Goal: Find specific page/section: Find specific page/section

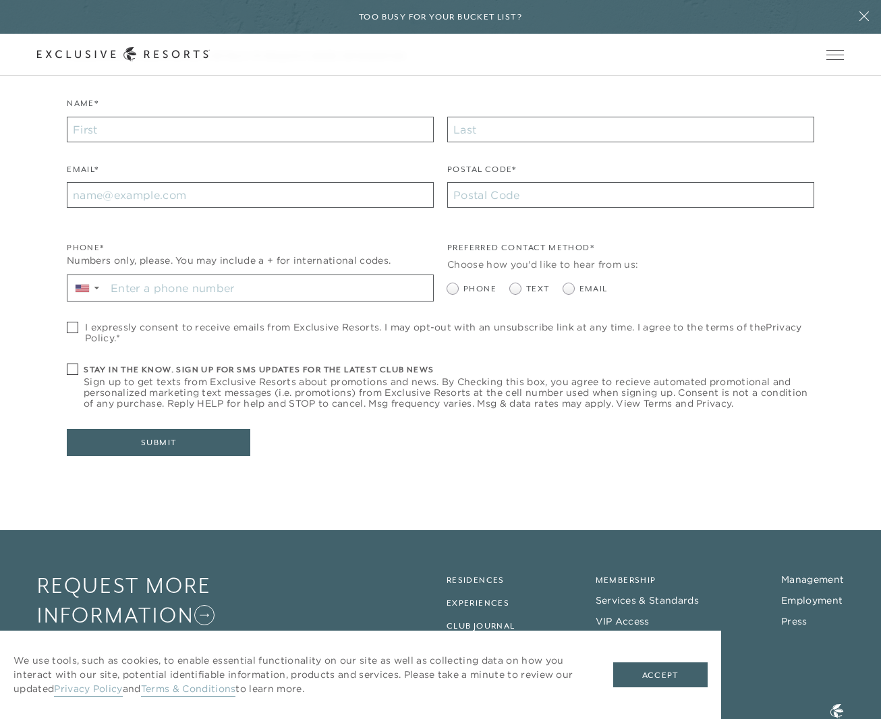
scroll to position [382, 0]
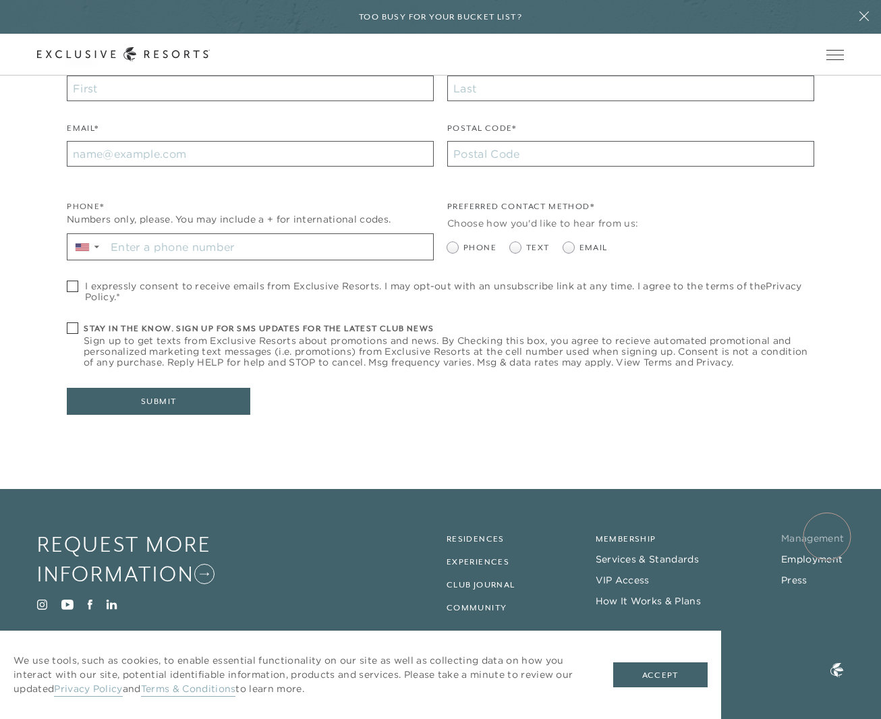
click at [827, 536] on link "Management" at bounding box center [812, 538] width 63 height 12
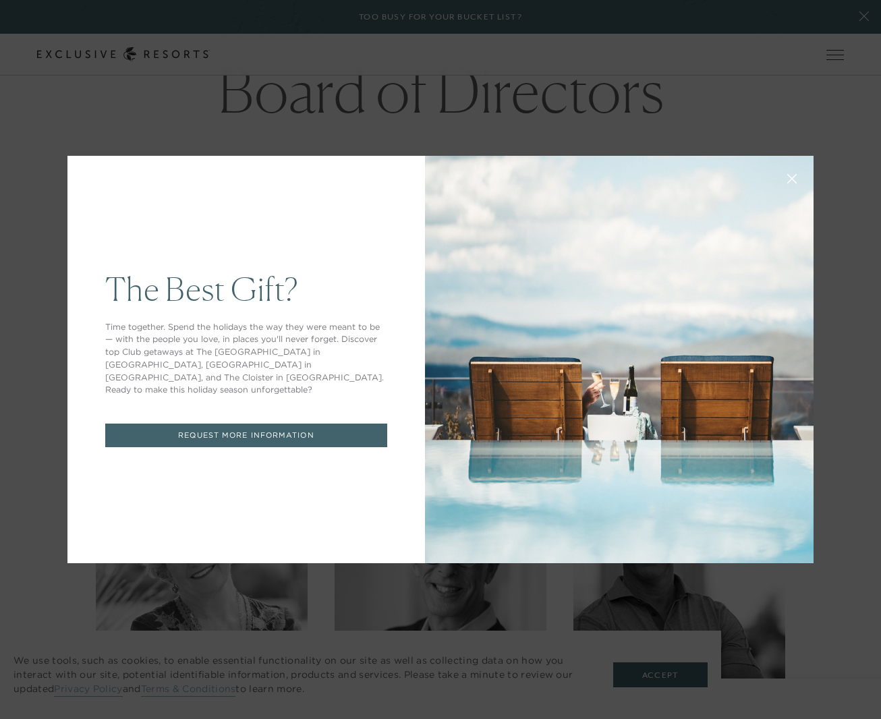
click at [792, 183] on icon at bounding box center [792, 179] width 10 height 10
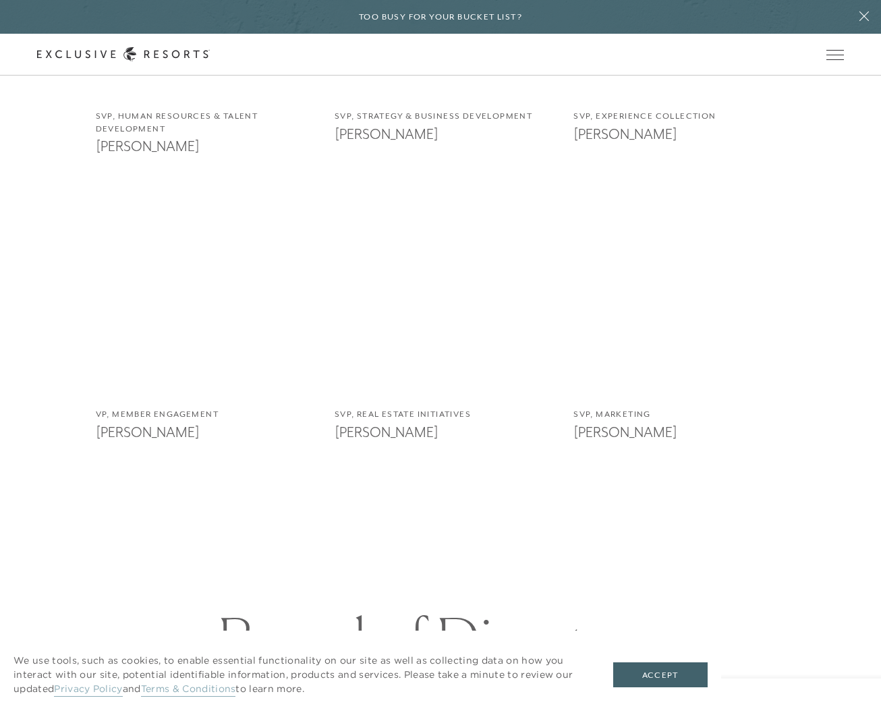
scroll to position [1769, 0]
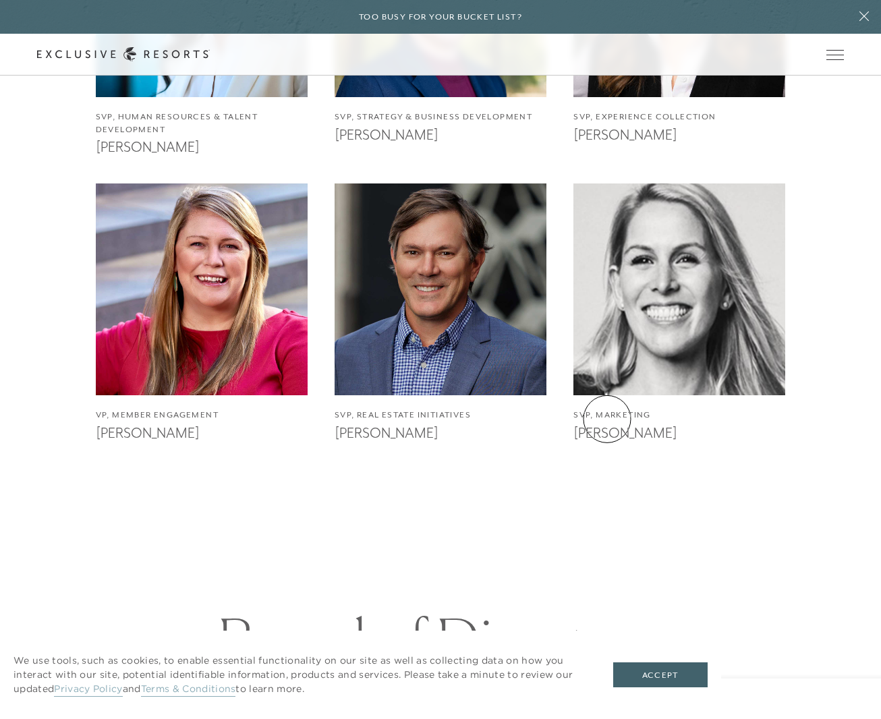
click at [607, 419] on h4 "SVP, Marketing" at bounding box center [679, 415] width 212 height 13
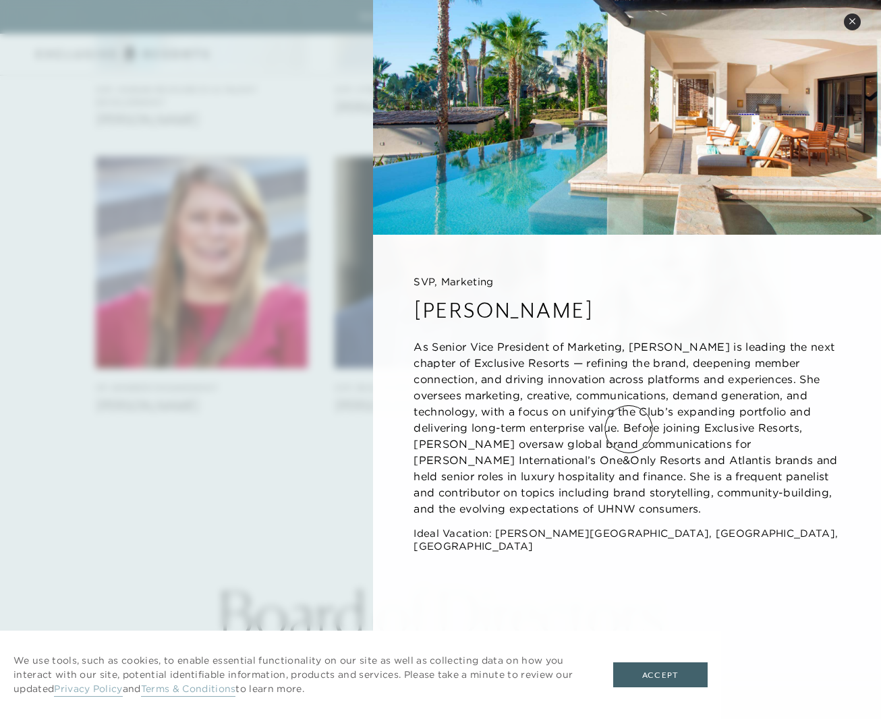
scroll to position [1792, 0]
